Goal: Check status: Verify the current state of an ongoing process or item

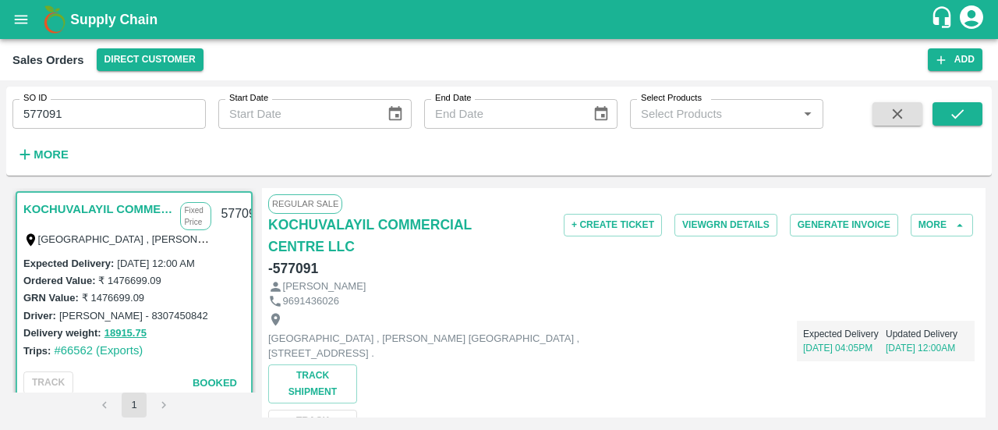
click at [17, 23] on icon "open drawer" at bounding box center [21, 19] width 13 height 9
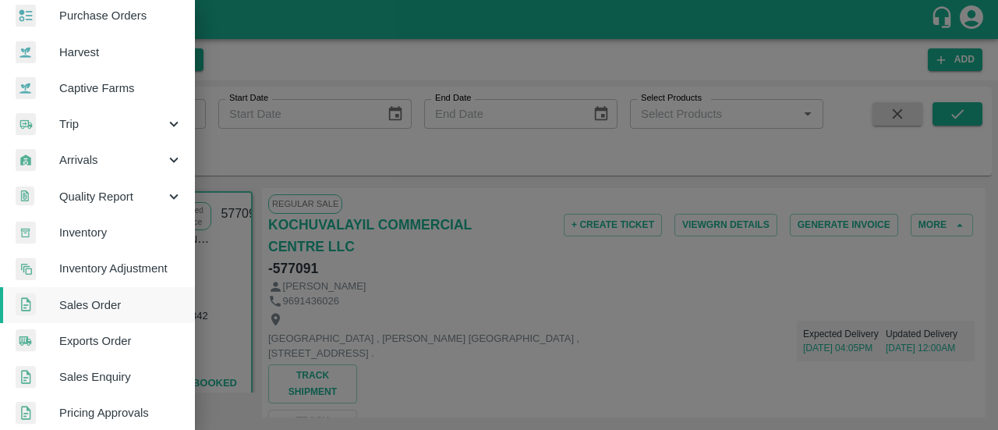
scroll to position [58, 0]
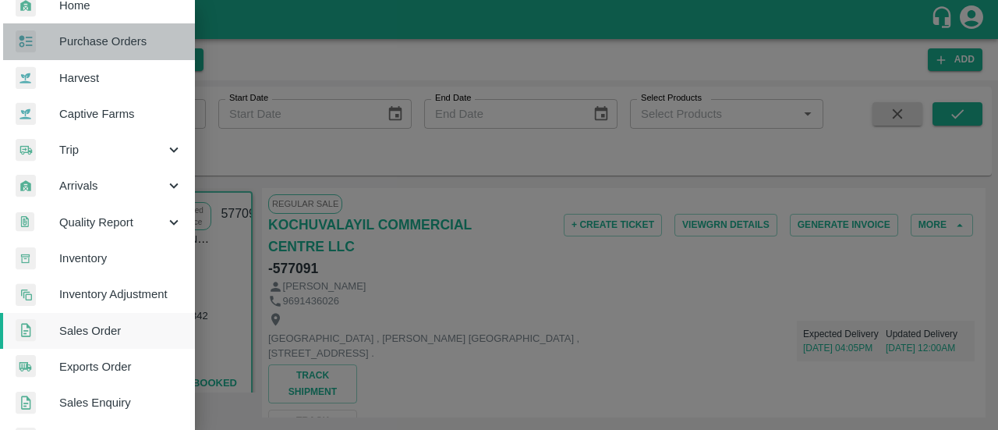
click at [119, 51] on link "Purchase Orders" at bounding box center [97, 41] width 195 height 36
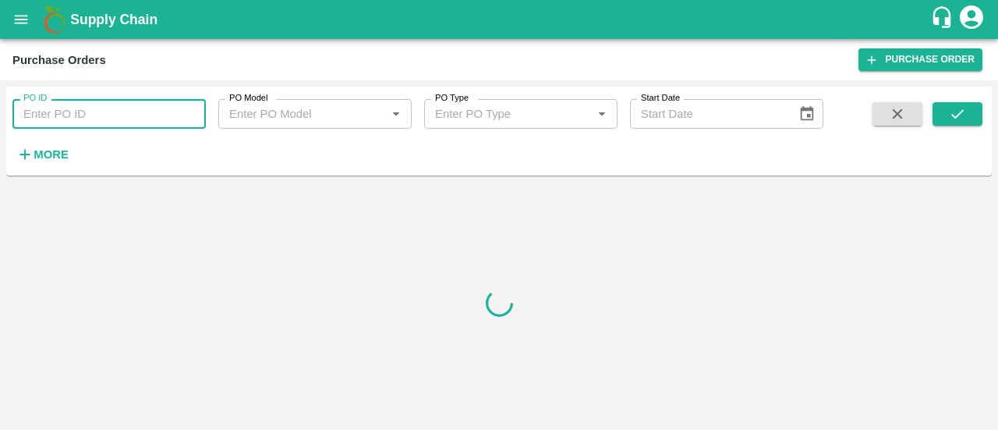
click at [104, 99] on input "PO ID" at bounding box center [108, 114] width 193 height 30
paste input "152595"
type input "152595"
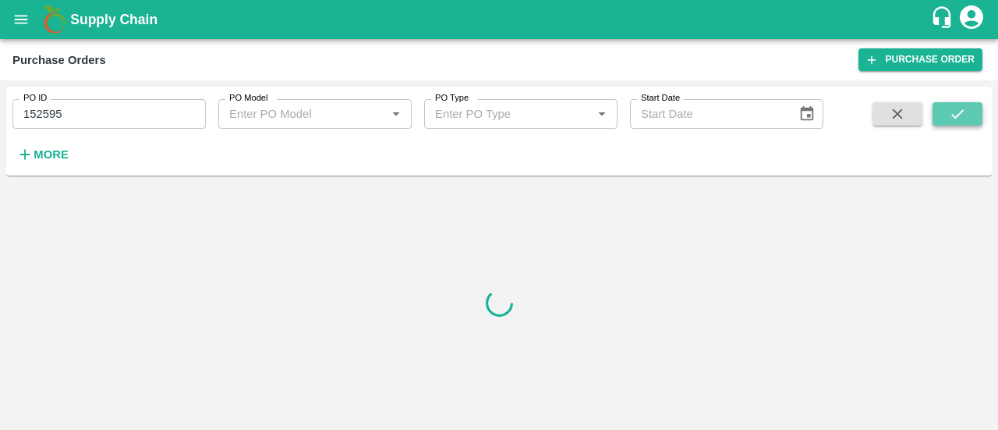
click at [971, 109] on button "submit" at bounding box center [957, 113] width 50 height 23
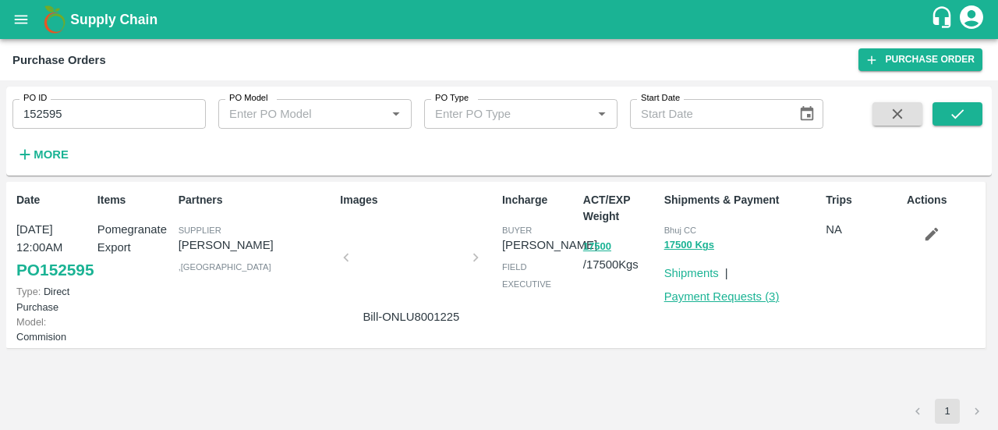
click at [714, 300] on link "Payment Requests ( 3 )" at bounding box center [721, 296] width 115 height 12
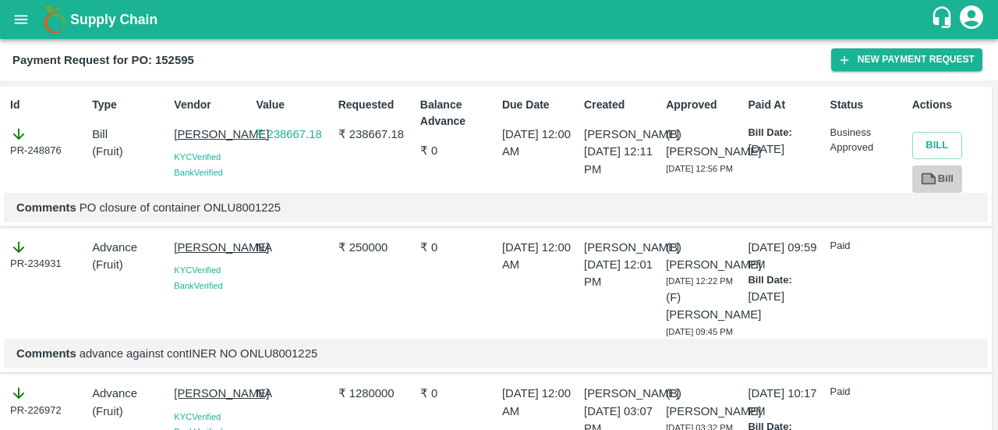
click at [936, 177] on link "Bill" at bounding box center [937, 178] width 50 height 27
